Goal: Navigation & Orientation: Find specific page/section

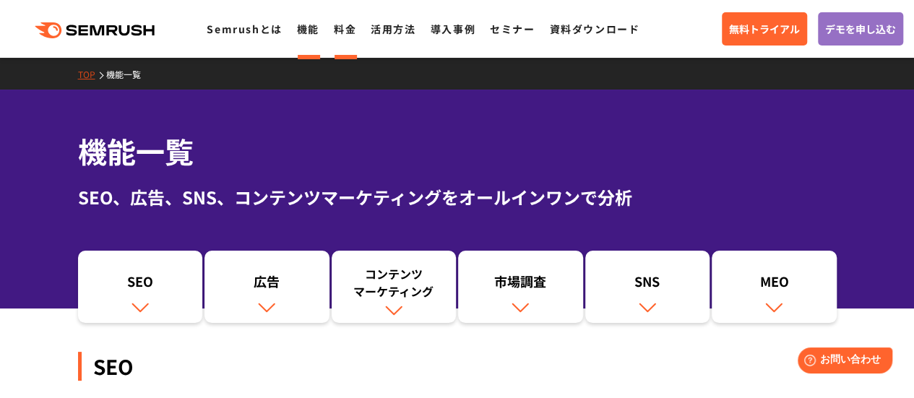
click at [348, 32] on link "料金" at bounding box center [345, 29] width 22 height 14
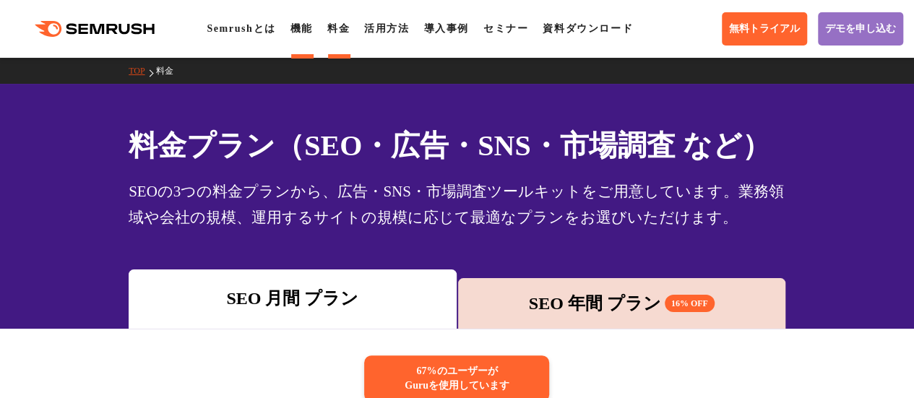
click at [300, 33] on link "機能" at bounding box center [301, 28] width 22 height 11
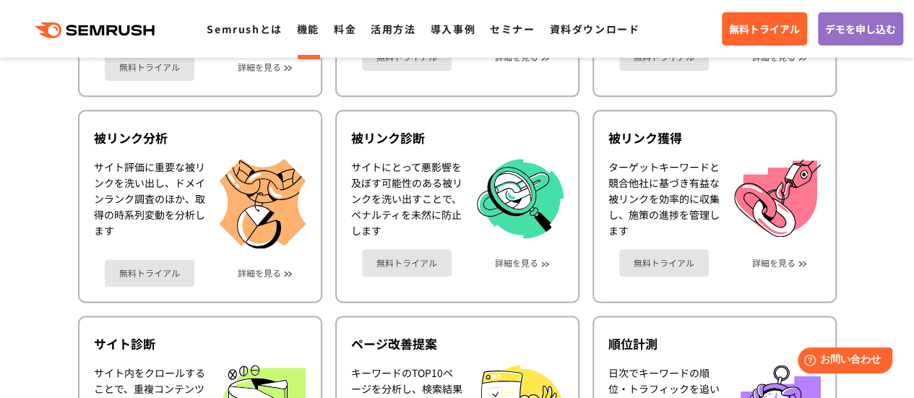
scroll to position [800, 0]
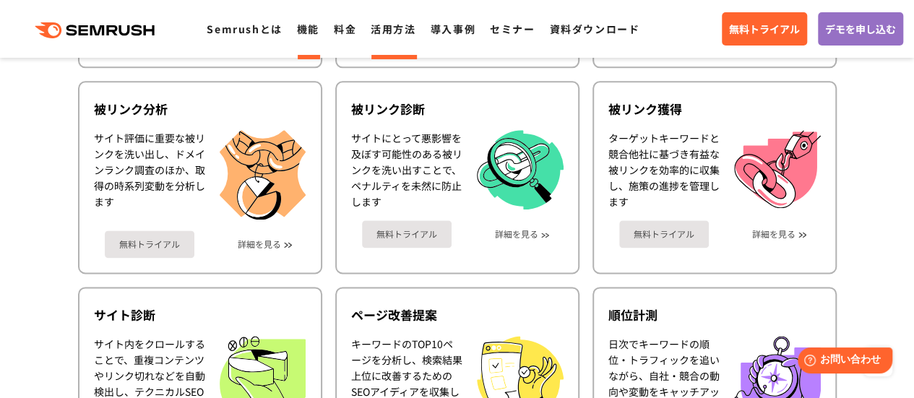
click at [382, 29] on link "活用方法" at bounding box center [393, 29] width 45 height 14
